Goal: Information Seeking & Learning: Learn about a topic

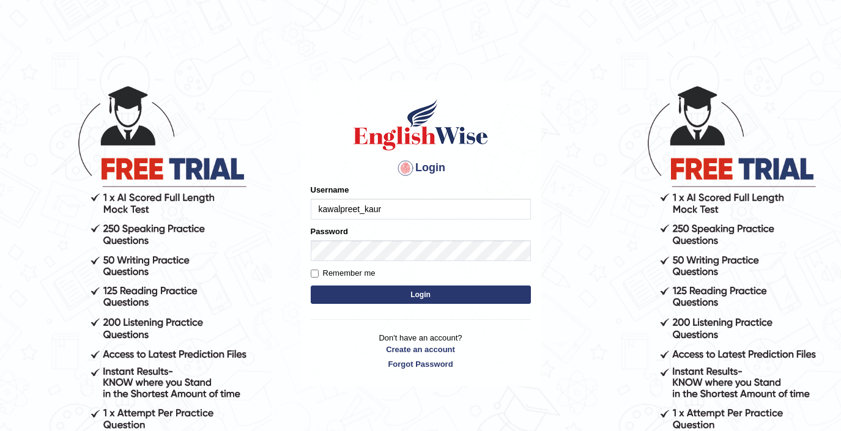
click at [423, 286] on button "Login" at bounding box center [421, 295] width 220 height 18
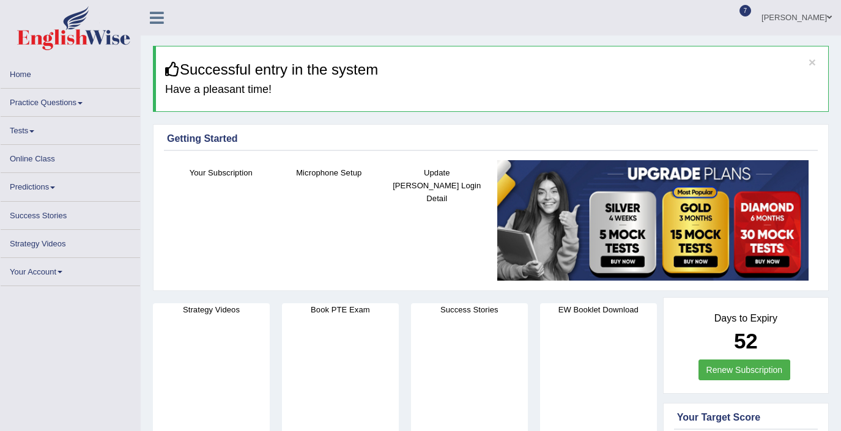
click at [39, 145] on li "Tests Take Practice Sectional Test Take Mock Test History" at bounding box center [71, 131] width 140 height 28
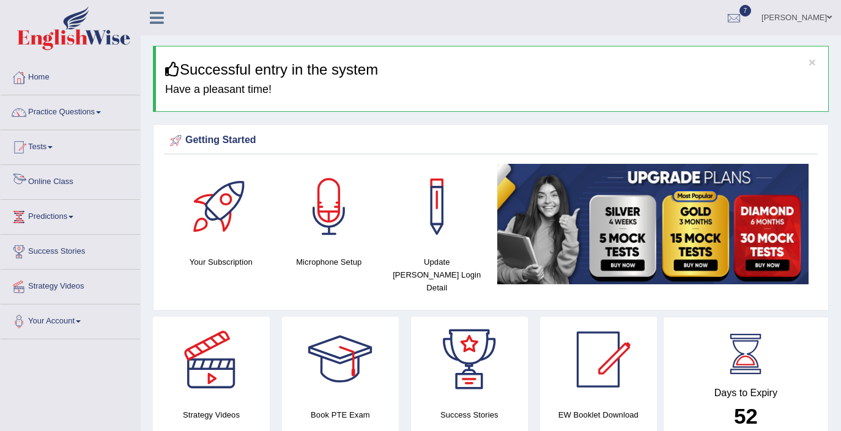
click at [46, 184] on link "Online Class" at bounding box center [71, 180] width 140 height 31
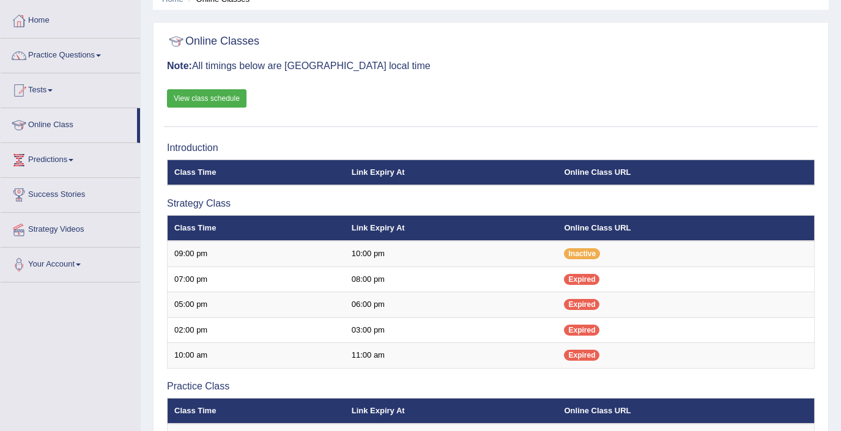
scroll to position [65, 0]
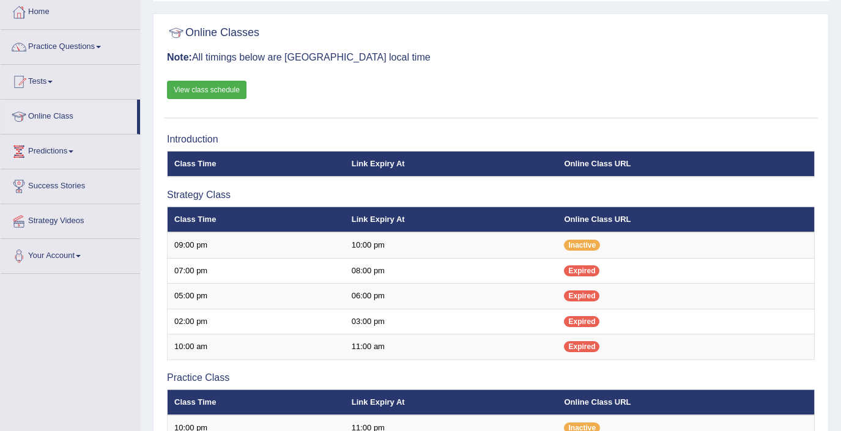
click at [231, 91] on link "View class schedule" at bounding box center [207, 90] width 80 height 18
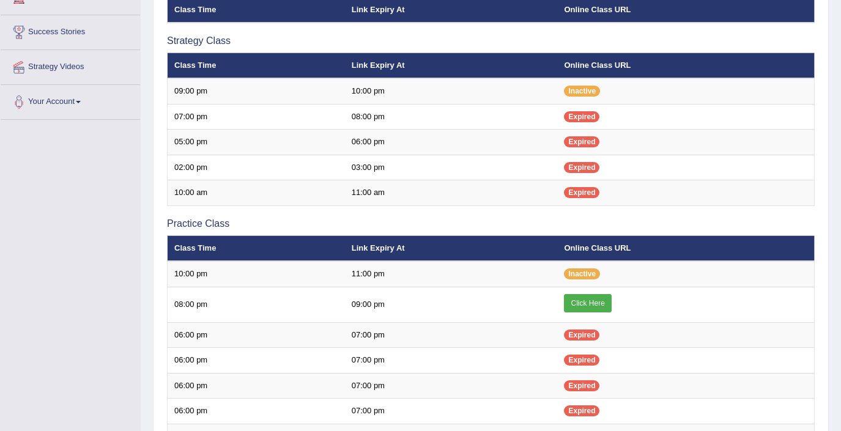
scroll to position [221, 0]
